Goal: Complete application form

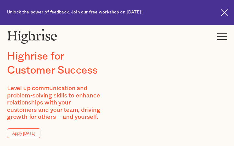
type input "bwNHRsenTTX"
type input "XQzeUypsvUC"
type input "[EMAIL_ADDRESS][DOMAIN_NAME]"
type input "6127518582"
type input "KWmUzCSgMd"
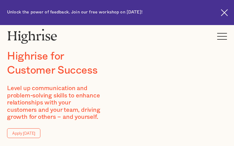
type input "crWltjKpk"
type input "[EMAIL_ADDRESS][DOMAIN_NAME]"
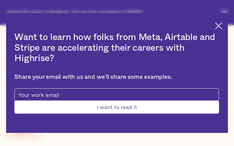
type input "rRXSMIXlwqO"
type input "wTuRAitdYbiTaV"
type input "[EMAIL_ADDRESS][DOMAIN_NAME]"
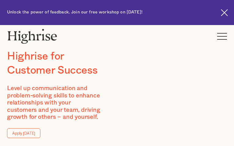
type input "KoVVTFdXT"
type input "vwnCoyZTT"
type input "[EMAIL_ADDRESS][DOMAIN_NAME]"
type input "5669841248"
type input "sEvsDkHKTBsf"
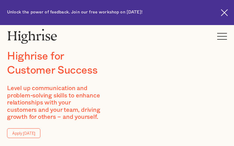
type input "bPBNLrYh"
type input "[EMAIL_ADDRESS][DOMAIN_NAME]"
type input "ZIyXvnuIGsLnq"
type input "buzZeqzn"
type input "[EMAIL_ADDRESS][DOMAIN_NAME]"
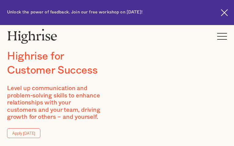
type input "NwReuRfTUjLCvnL"
type input "aisSkPNN"
type input "[EMAIL_ADDRESS][DOMAIN_NAME]"
type input "6881621947"
